Goal: Task Accomplishment & Management: Complete application form

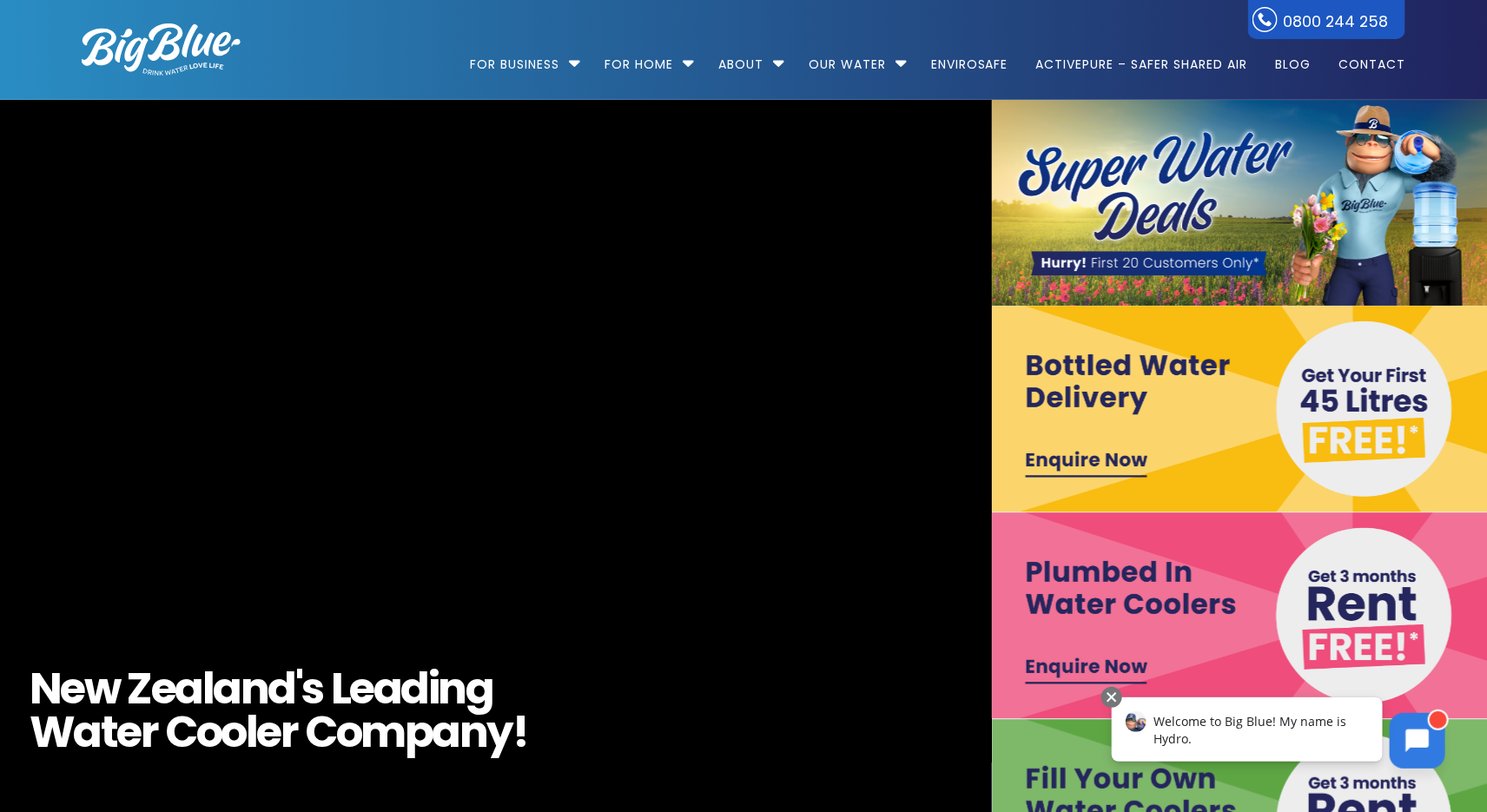
click at [1417, 737] on icon at bounding box center [1417, 740] width 23 height 23
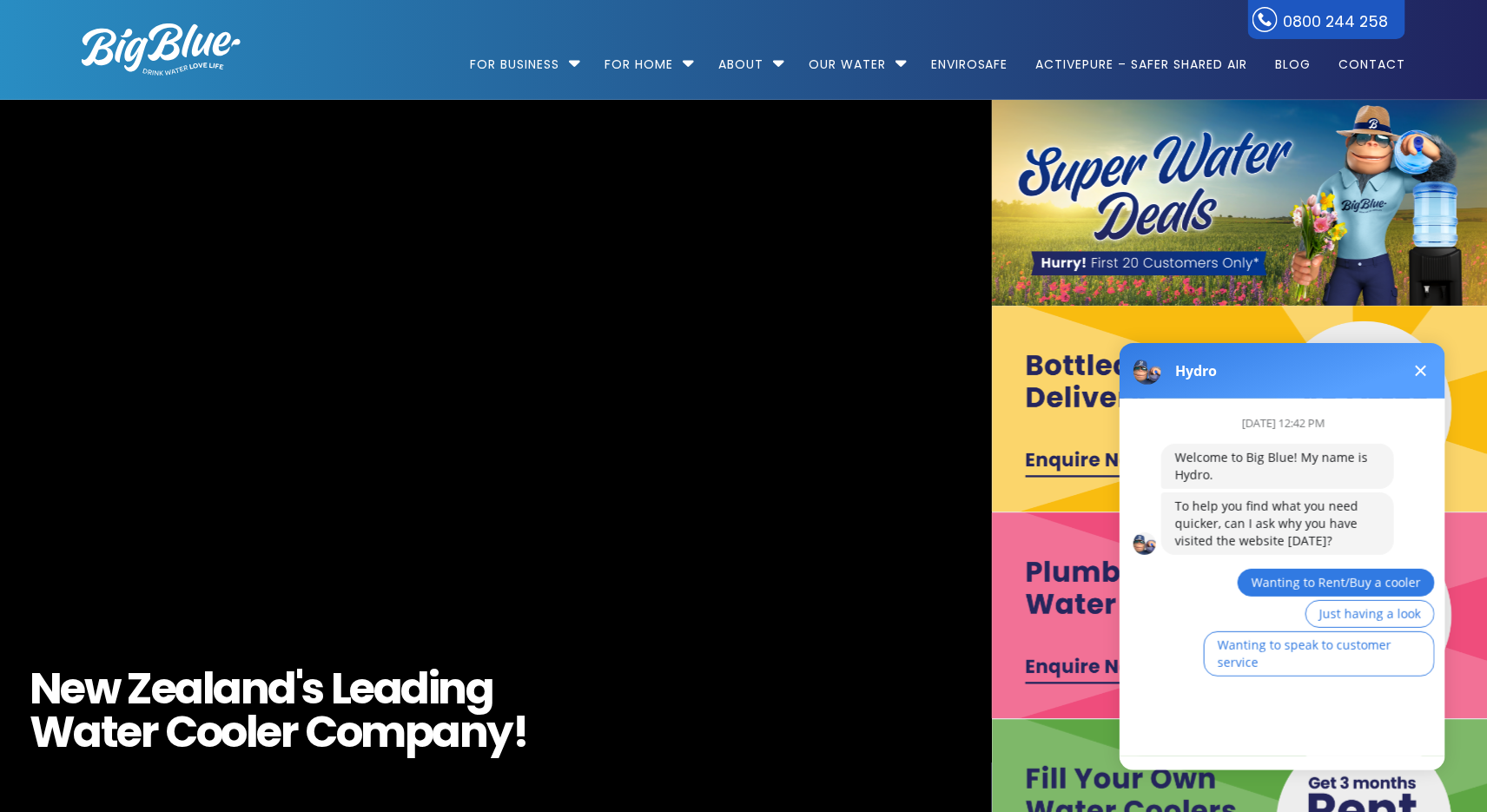
click at [1374, 582] on span "Wanting to Rent/Buy a cooler" at bounding box center [1335, 581] width 169 height 17
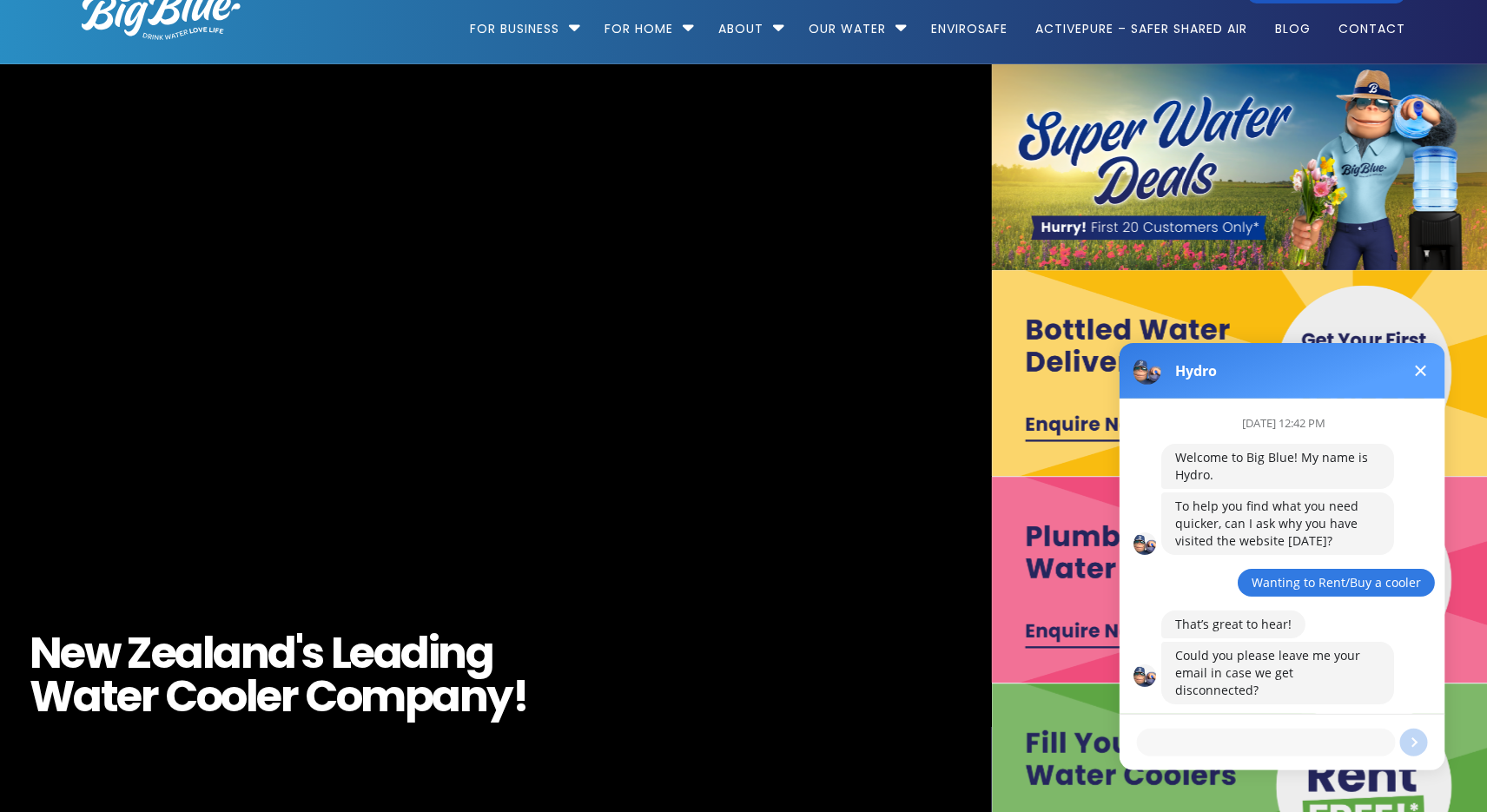
scroll to position [48, 0]
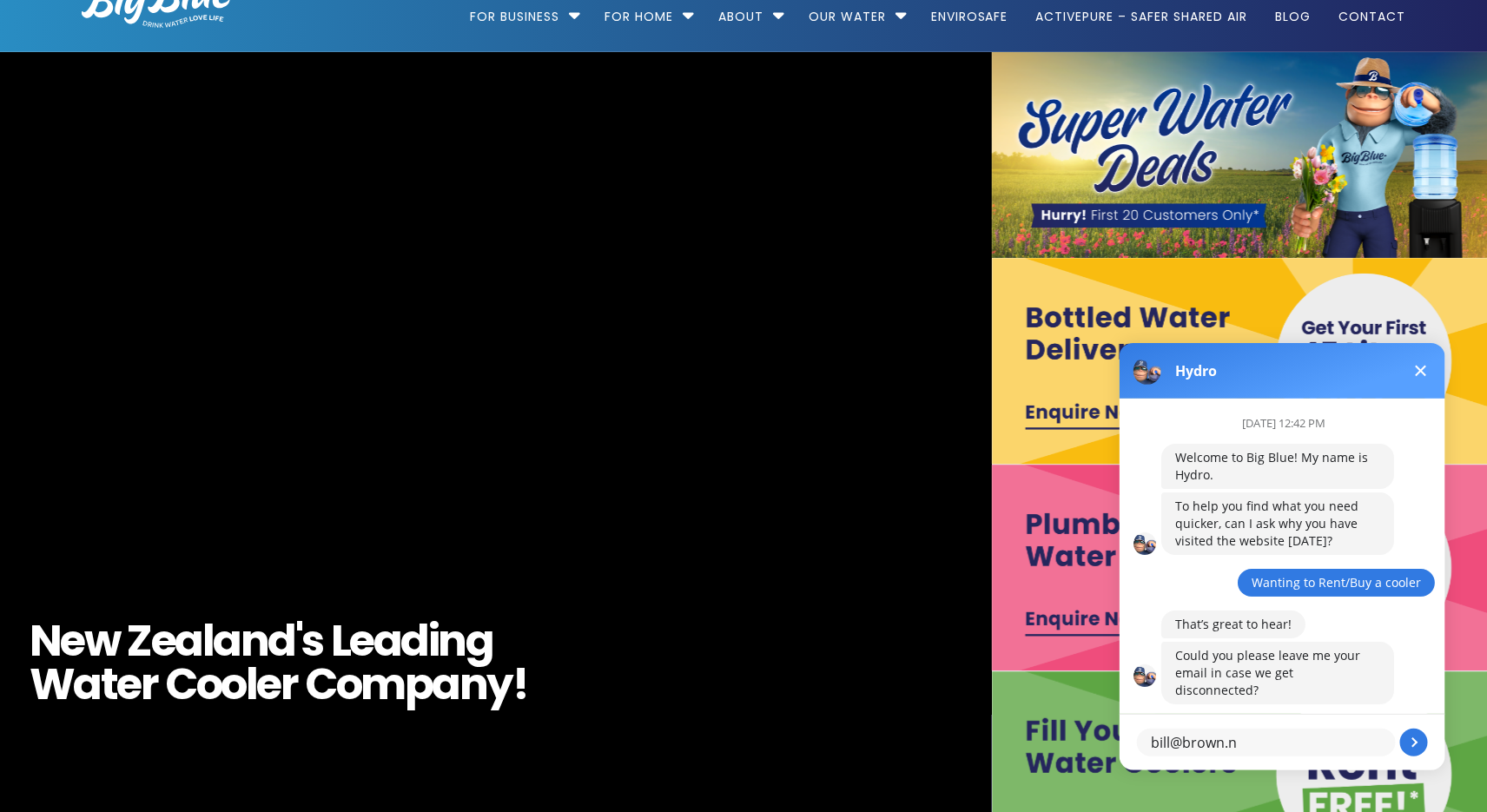
type textarea "[EMAIL_ADDRESS][DOMAIN_NAME]"
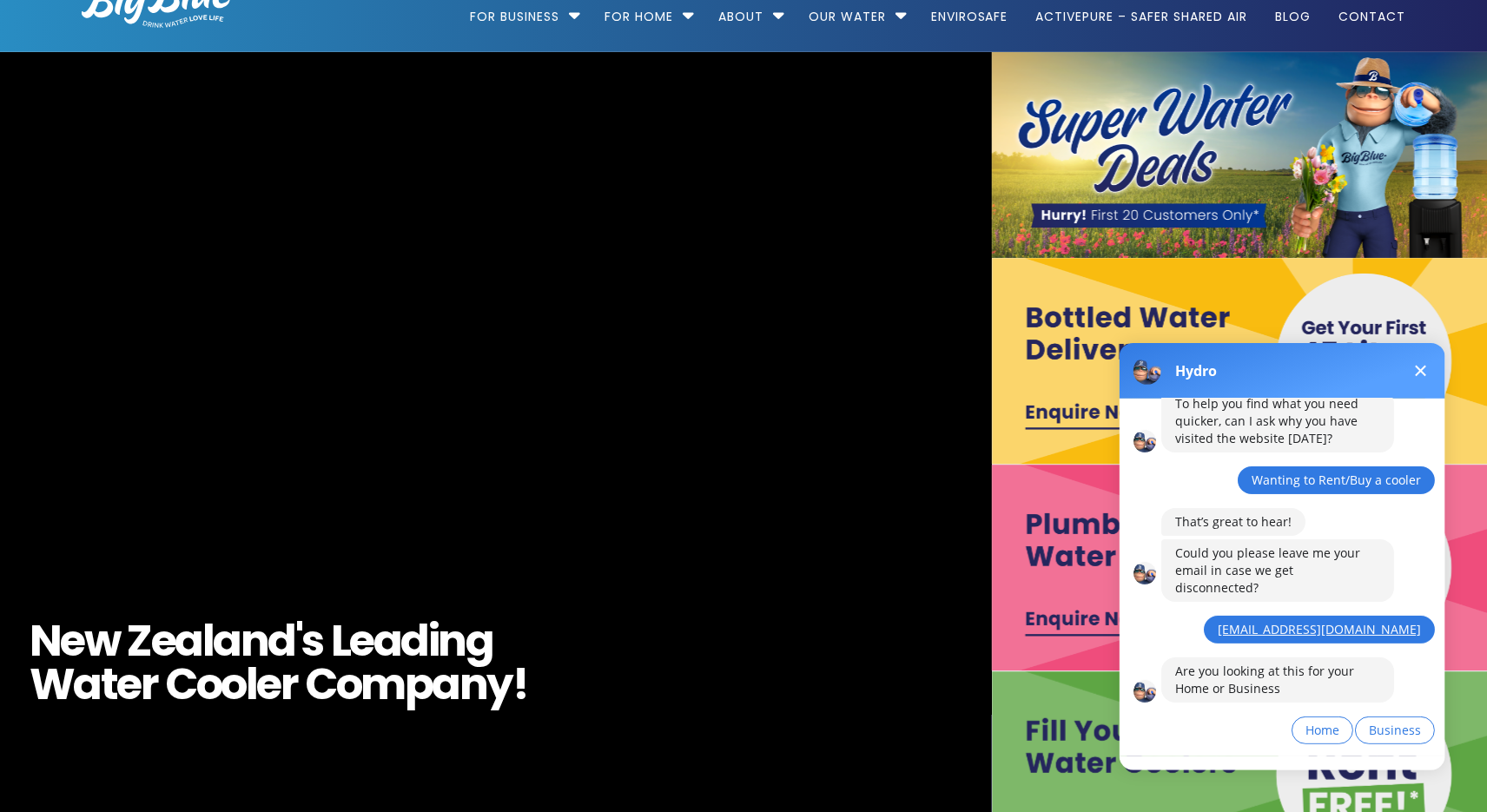
scroll to position [103, 0]
click at [1388, 721] on span "Business" at bounding box center [1395, 729] width 52 height 17
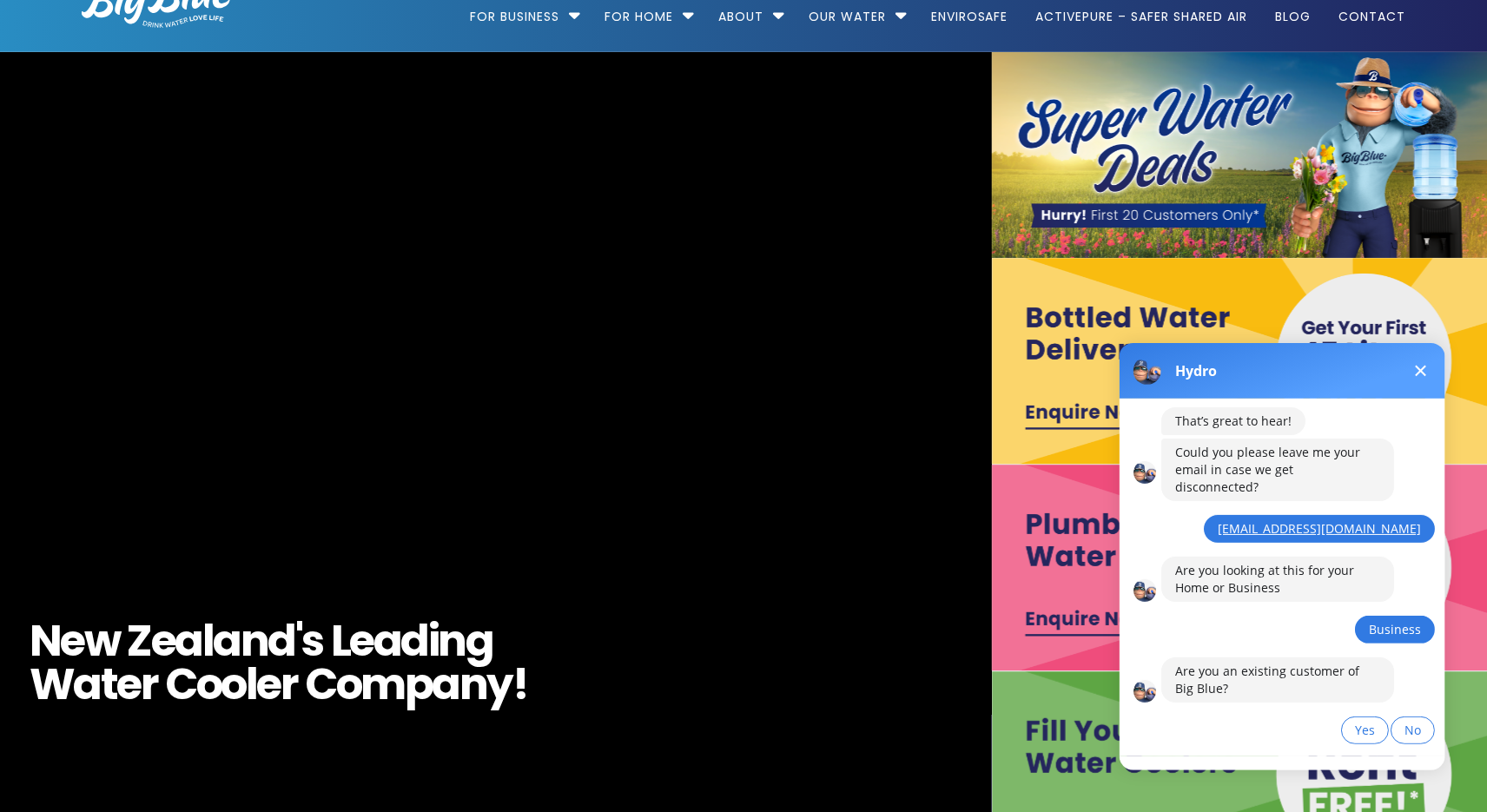
scroll to position [203, 0]
click at [1426, 716] on button "No" at bounding box center [1411, 730] width 44 height 28
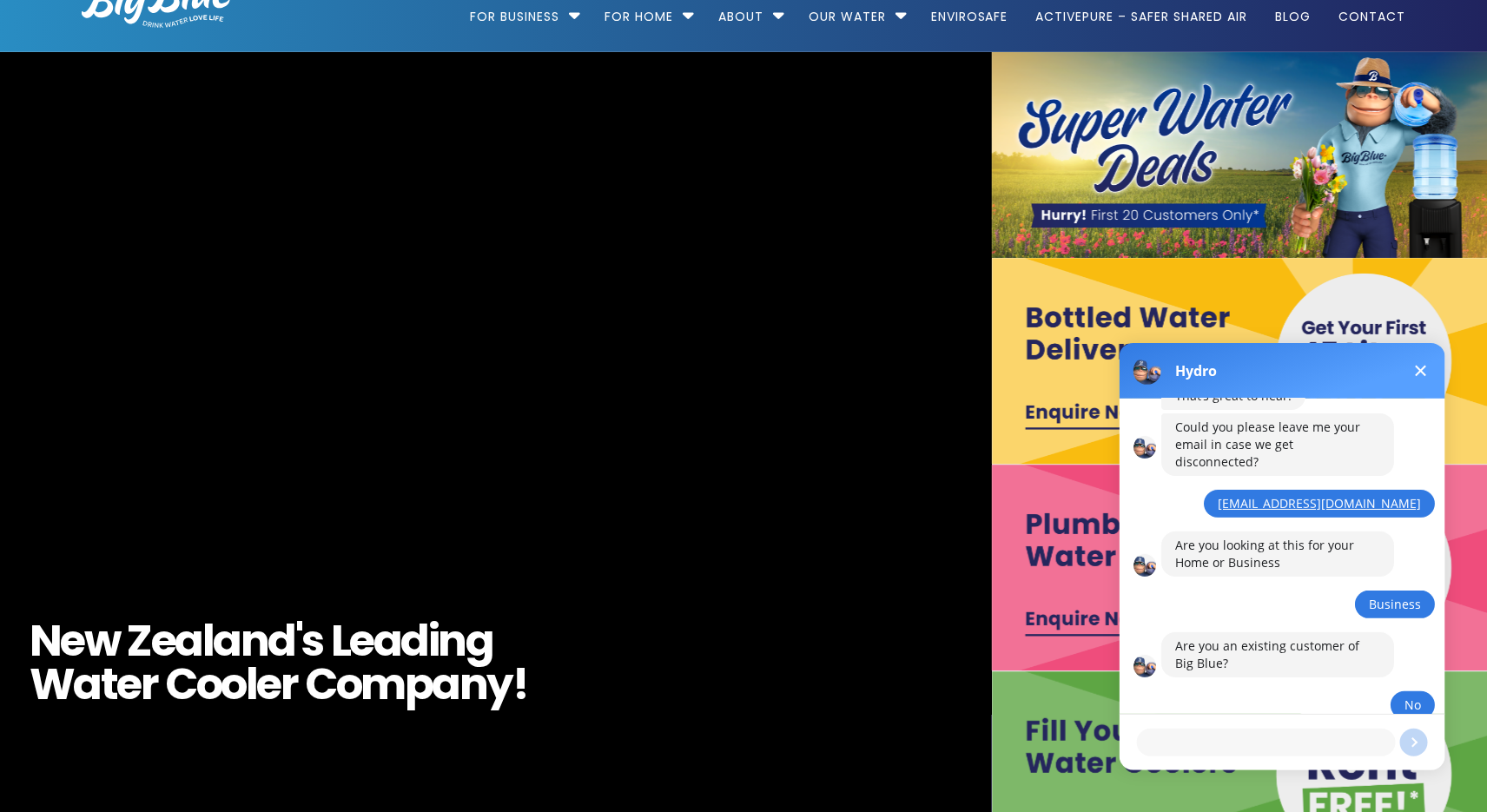
scroll to position [306, 0]
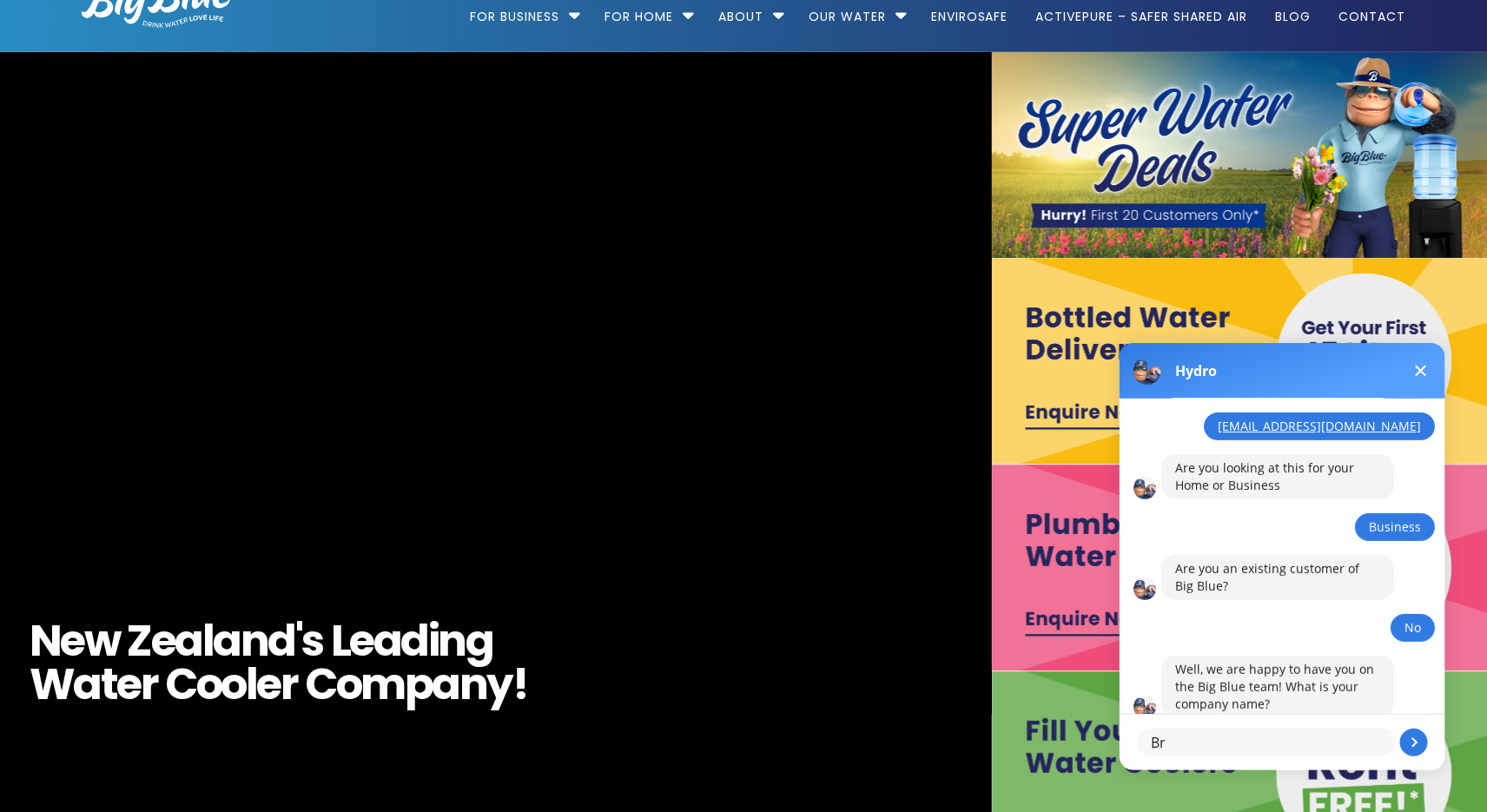
type textarea "B"
click at [1419, 366] on button at bounding box center [1420, 370] width 21 height 21
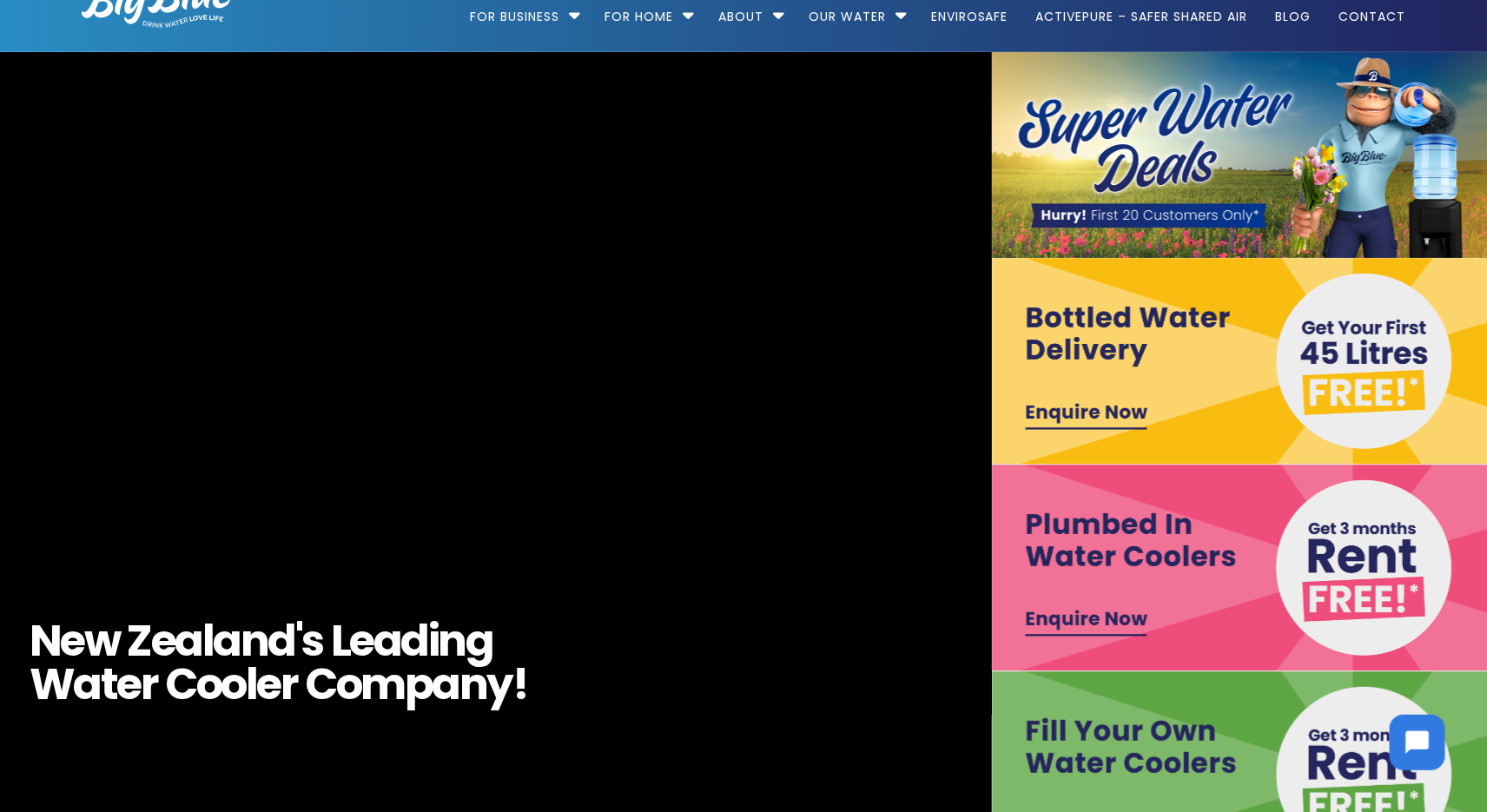
scroll to position [0, 0]
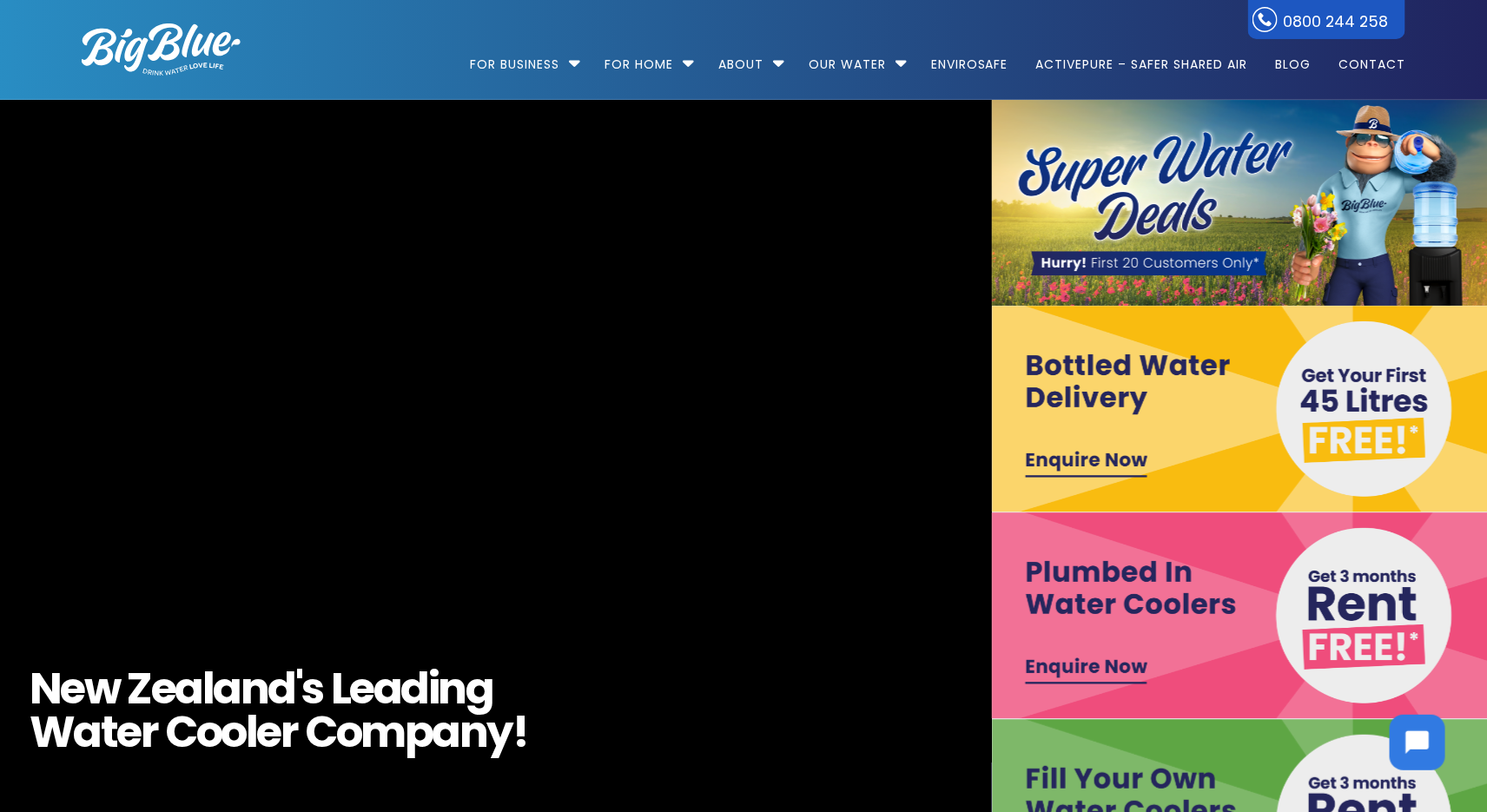
click at [1352, 380] on img at bounding box center [1241, 409] width 497 height 206
